Goal: Check status: Check status

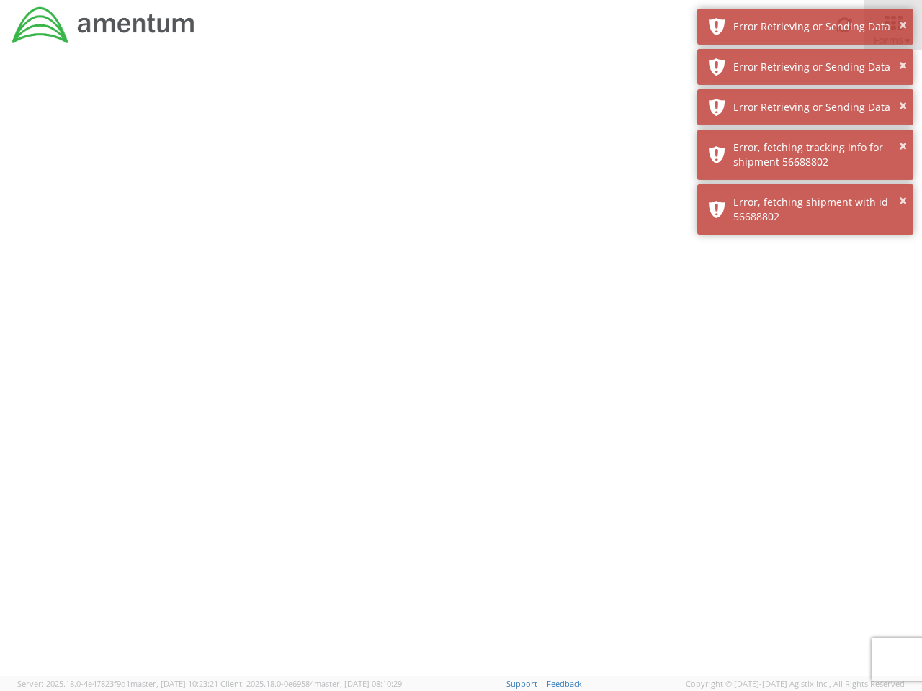
click at [461, 371] on div at bounding box center [461, 363] width 922 height 626
click at [805, 27] on div "Error Retrieving or Sending Data" at bounding box center [817, 26] width 169 height 14
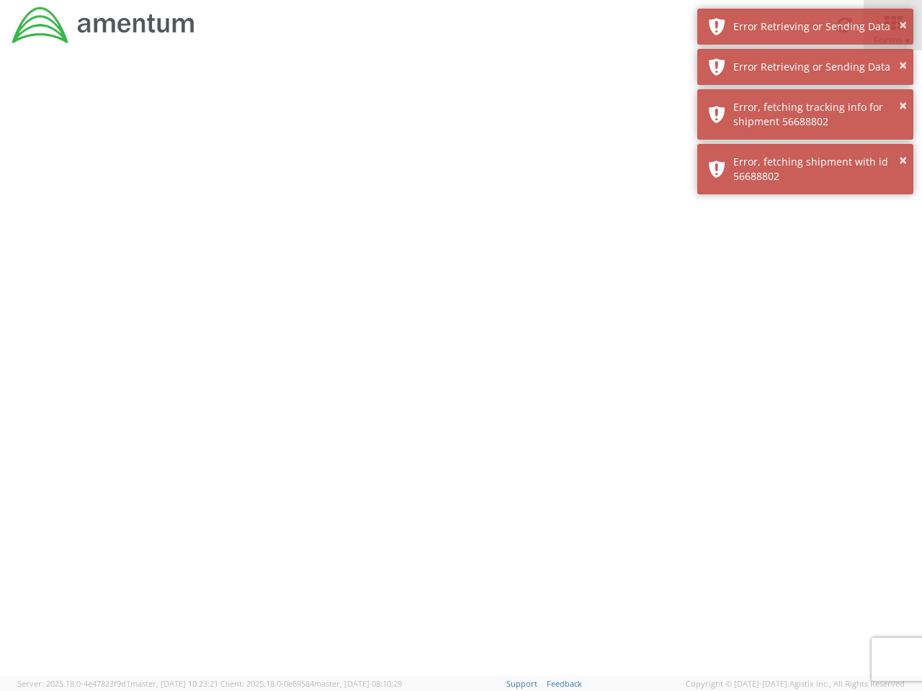
click at [805, 67] on div "Error Retrieving or Sending Data" at bounding box center [817, 67] width 169 height 14
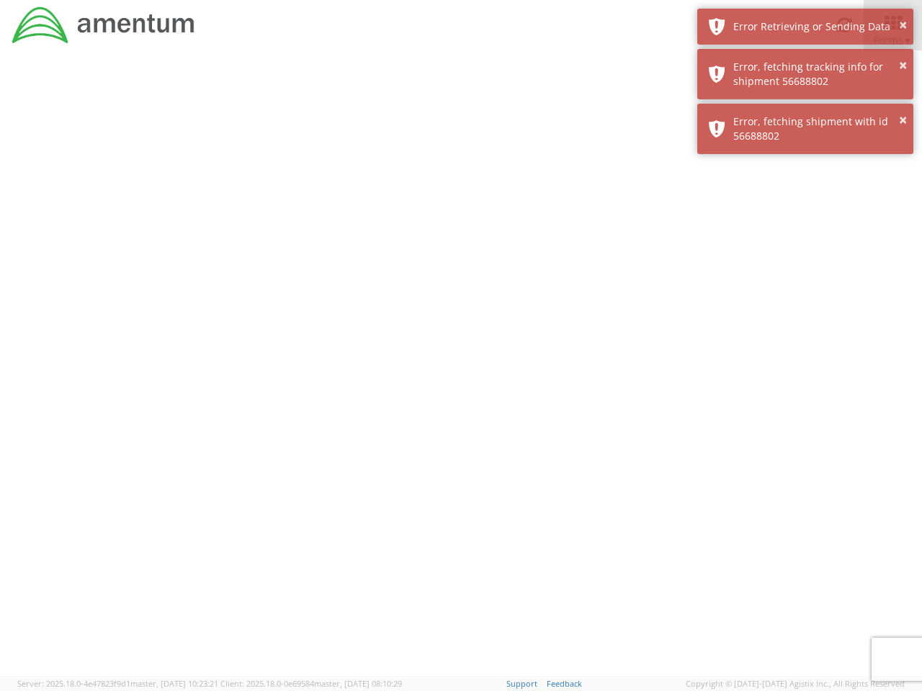
click at [805, 107] on div "× Error, fetching shipment with id 56688802" at bounding box center [805, 129] width 216 height 50
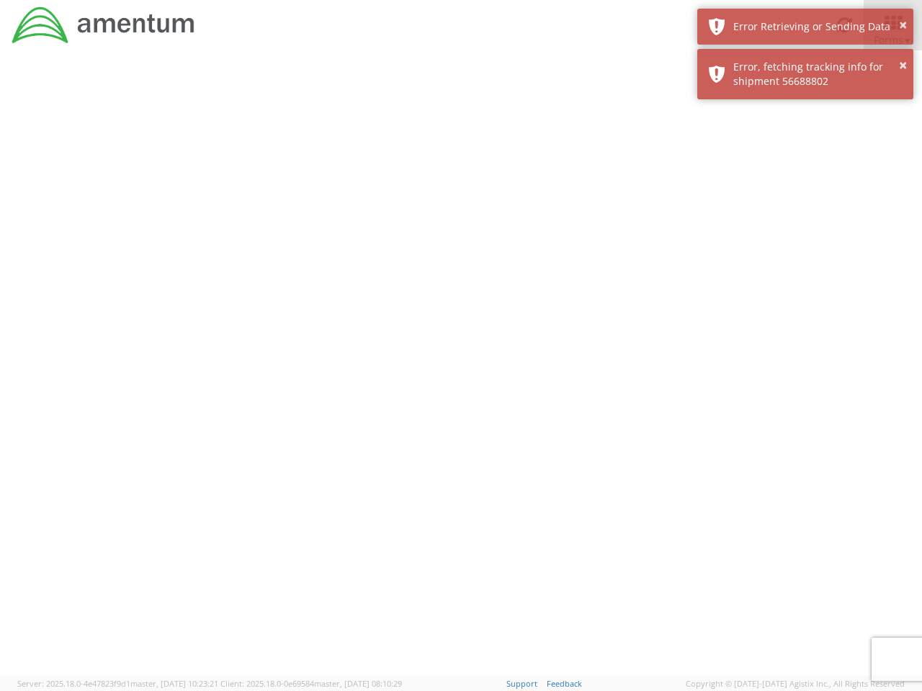
click at [805, 155] on div at bounding box center [461, 363] width 922 height 626
click at [805, 210] on div at bounding box center [461, 363] width 922 height 626
